Goal: Transaction & Acquisition: Download file/media

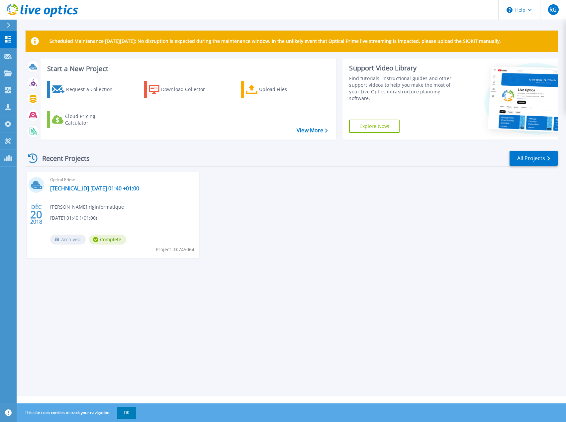
click at [350, 204] on div "DÉC 20 2018 Optical Prime 172.17.1.103 2018-12-20 01:40 +01:00 ROMAIN GRELLETY …" at bounding box center [288, 221] width 537 height 99
click at [11, 26] on div at bounding box center [11, 25] width 11 height 11
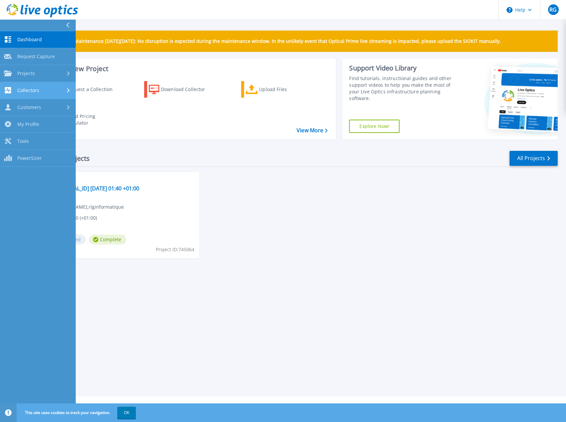
click at [38, 90] on span "Collectors" at bounding box center [28, 90] width 22 height 6
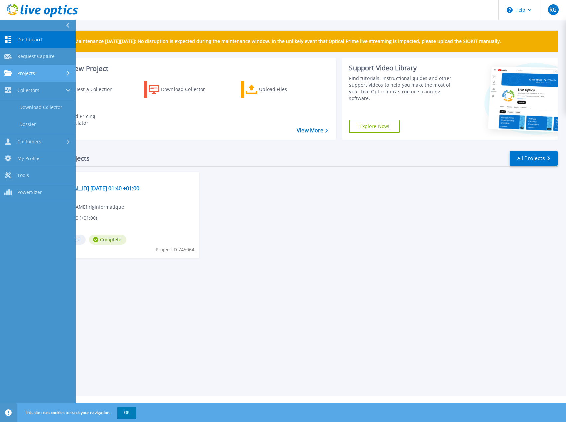
click at [41, 74] on div "Projects" at bounding box center [38, 73] width 68 height 6
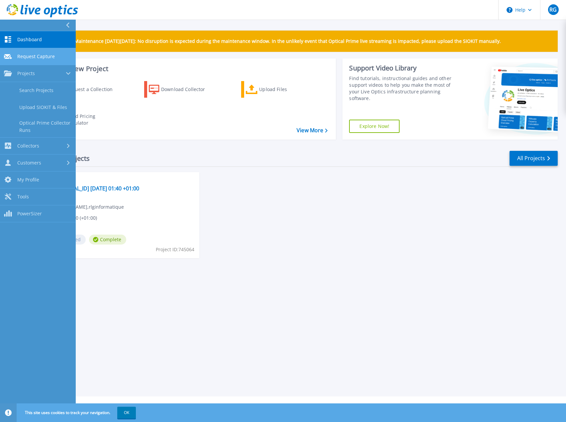
click at [34, 57] on span "Request Capture" at bounding box center [36, 56] width 38 height 6
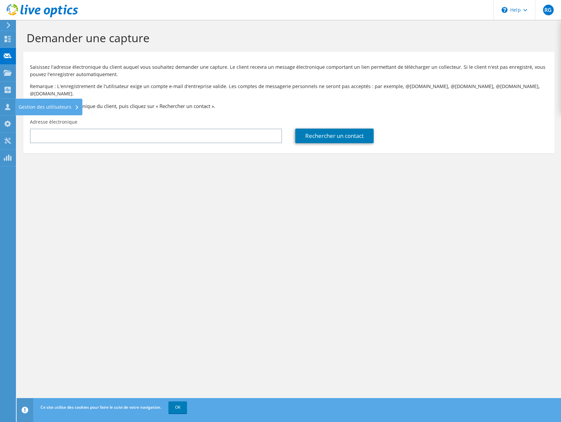
click at [36, 107] on div "Gestion des utilisateurs" at bounding box center [48, 107] width 67 height 17
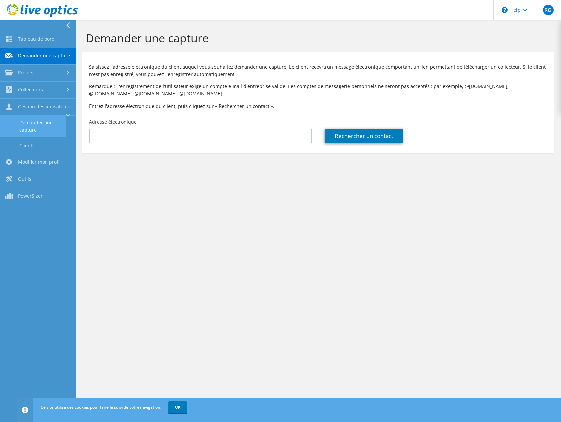
click at [45, 125] on link "Demander une capture" at bounding box center [33, 126] width 66 height 21
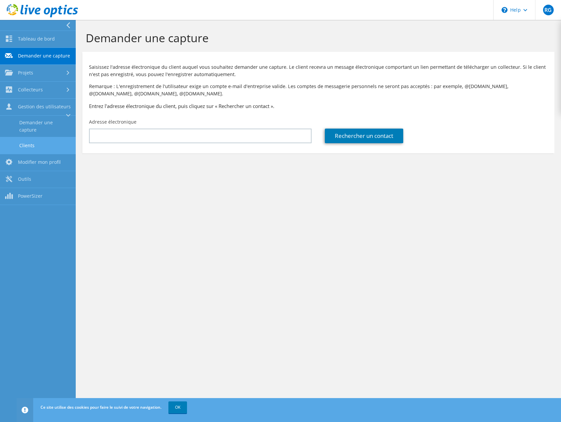
click at [43, 144] on link "Clients" at bounding box center [38, 145] width 76 height 17
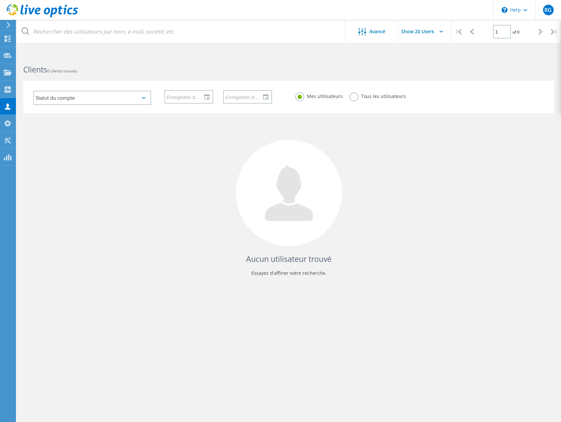
click at [6, 24] on icon at bounding box center [8, 25] width 5 height 6
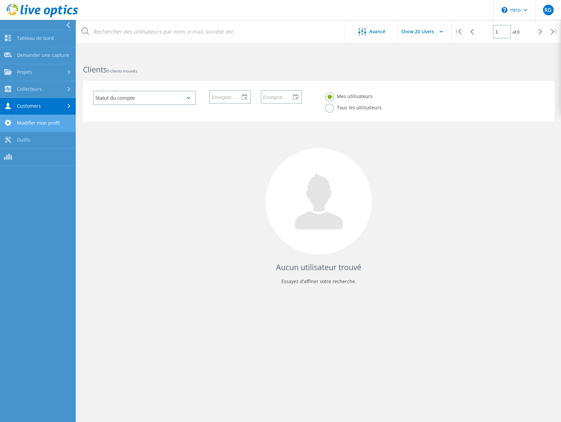
click at [30, 124] on link "Modifier mon profil" at bounding box center [38, 123] width 76 height 17
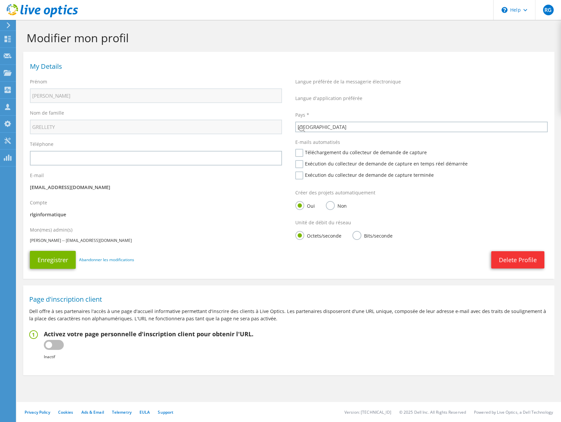
select select "73"
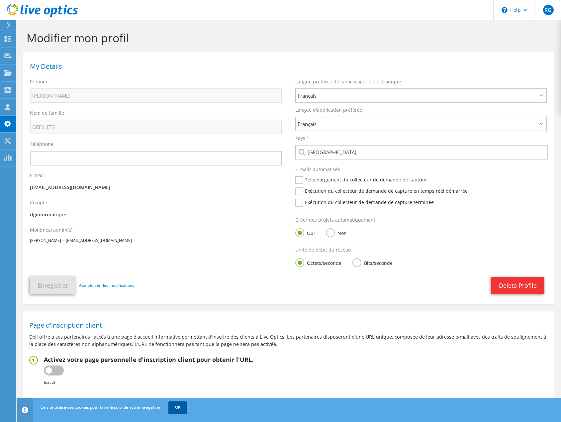
click at [178, 408] on link "OK" at bounding box center [177, 407] width 19 height 12
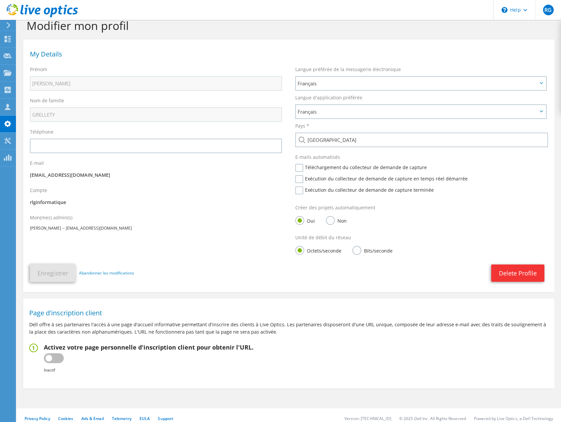
scroll to position [19, 0]
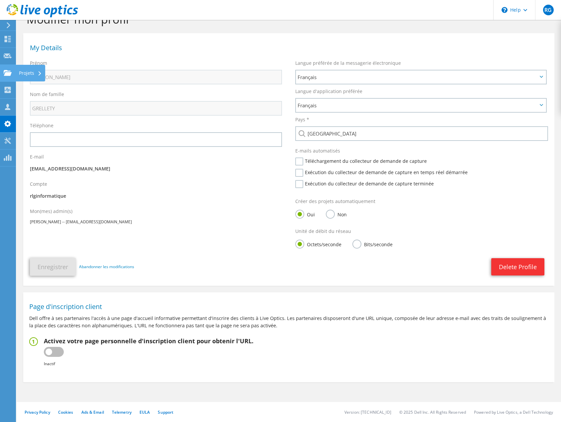
click at [28, 73] on div "Projets" at bounding box center [31, 73] width 30 height 17
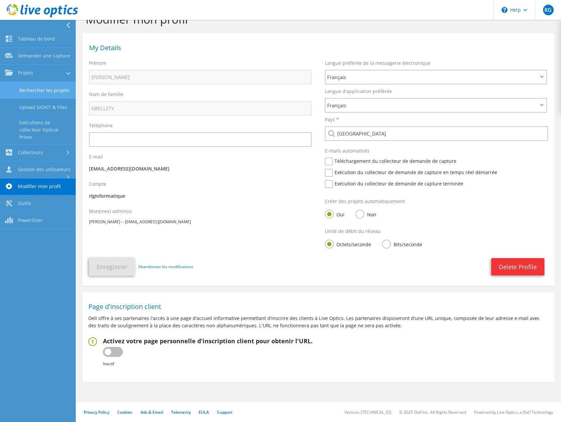
click at [65, 88] on link "Rechercher les projets" at bounding box center [38, 90] width 76 height 17
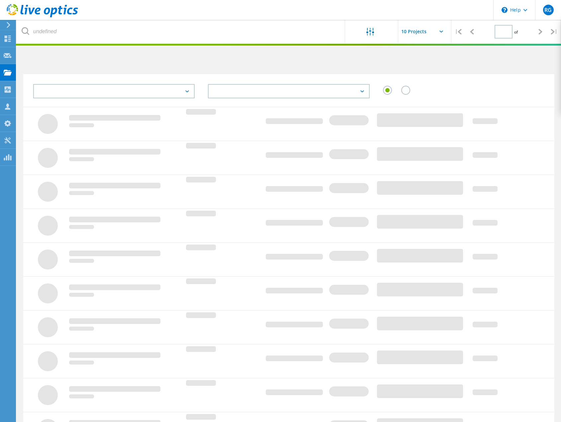
type input "1"
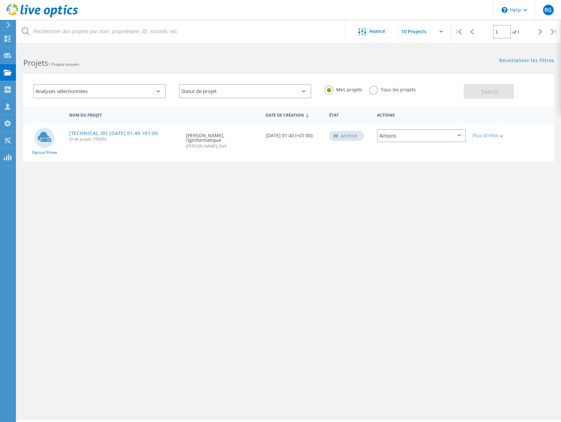
click at [430, 134] on div "Actions" at bounding box center [421, 135] width 89 height 13
click at [427, 206] on div "Nom du projet Date de création État Actions Optical Prime 172.17.1.103 2018-12-…" at bounding box center [288, 193] width 531 height 173
click at [500, 136] on icon at bounding box center [501, 136] width 4 height 2
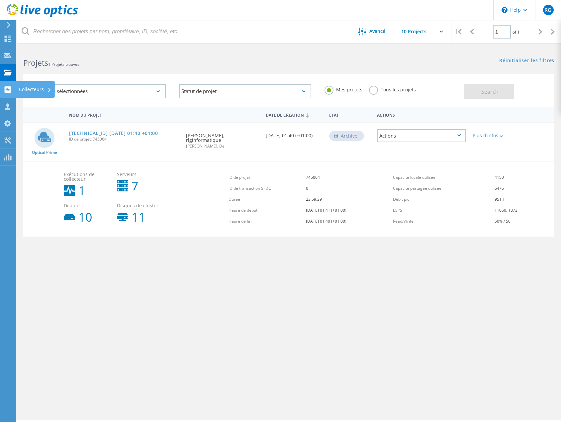
click at [30, 89] on div "Collecteurs" at bounding box center [35, 89] width 33 height 5
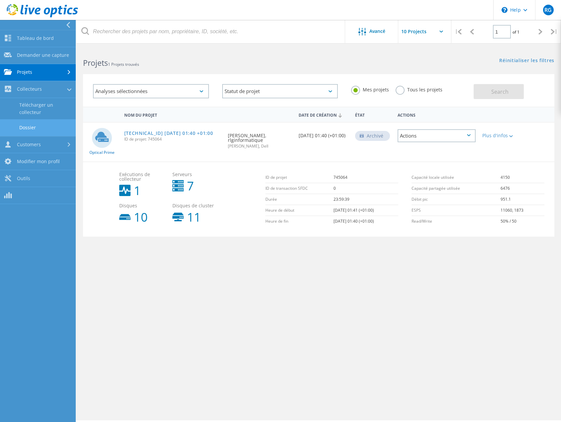
click at [39, 128] on link "Dossier" at bounding box center [38, 127] width 76 height 17
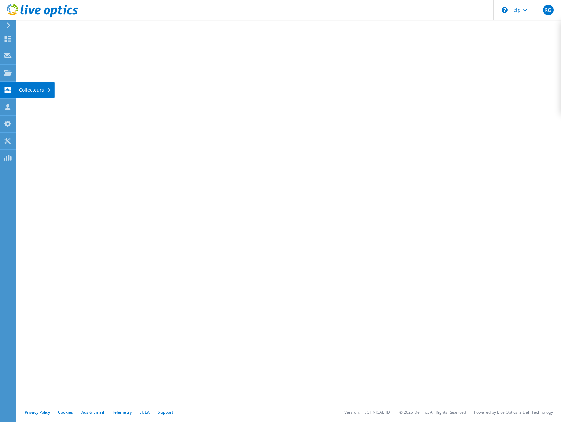
click at [10, 93] on div at bounding box center [8, 90] width 8 height 7
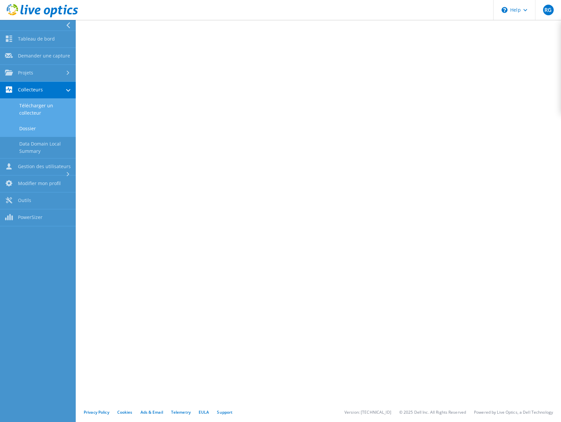
click at [32, 108] on link "Télécharger un collecteur" at bounding box center [38, 109] width 76 height 21
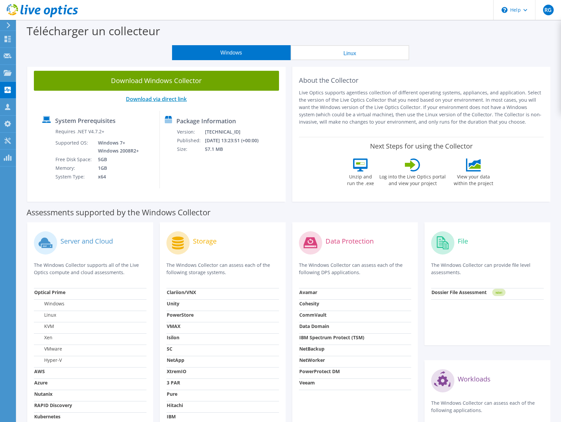
click at [158, 98] on link "Download via direct link" at bounding box center [156, 98] width 61 height 7
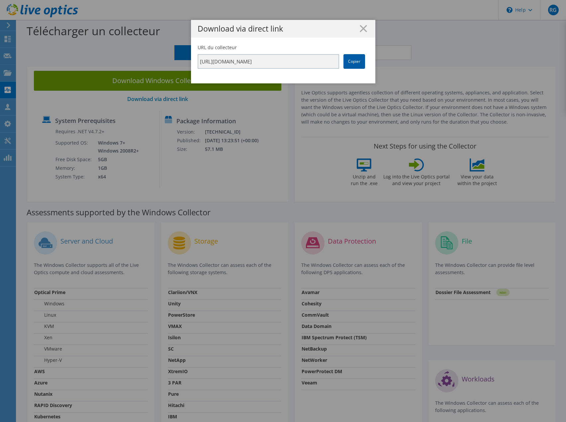
click at [355, 61] on link "Copier" at bounding box center [354, 61] width 22 height 15
click at [360, 28] on line at bounding box center [363, 28] width 7 height 7
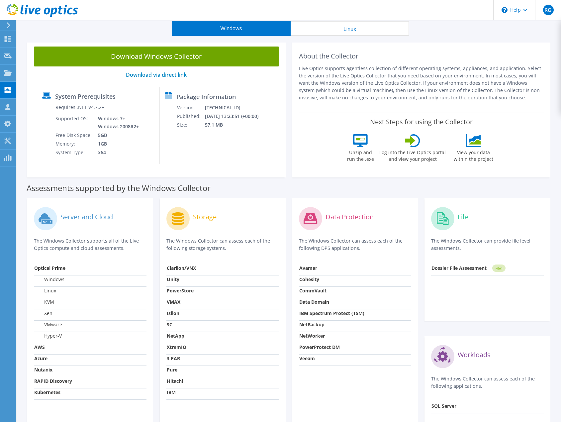
scroll to position [33, 0]
